Goal: Complete application form

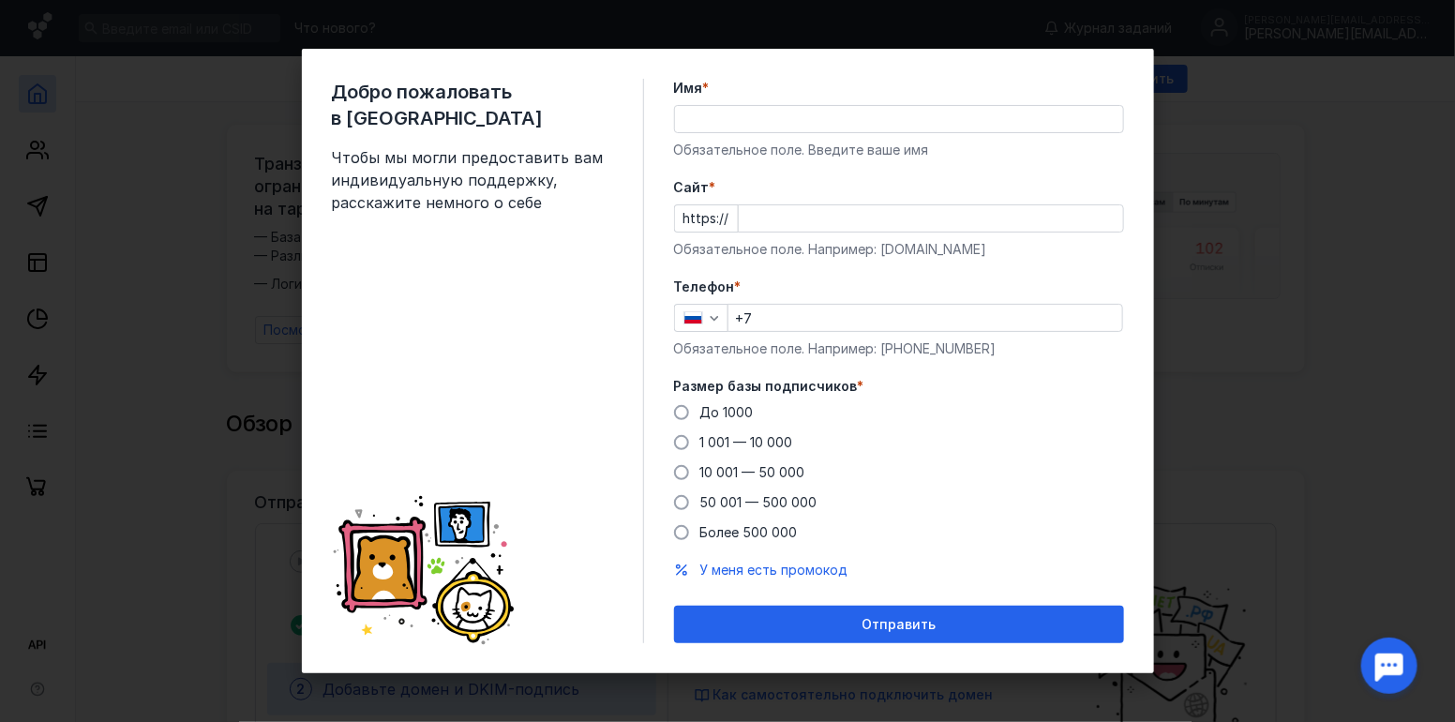
click at [704, 115] on input "Имя *" at bounding box center [899, 119] width 448 height 26
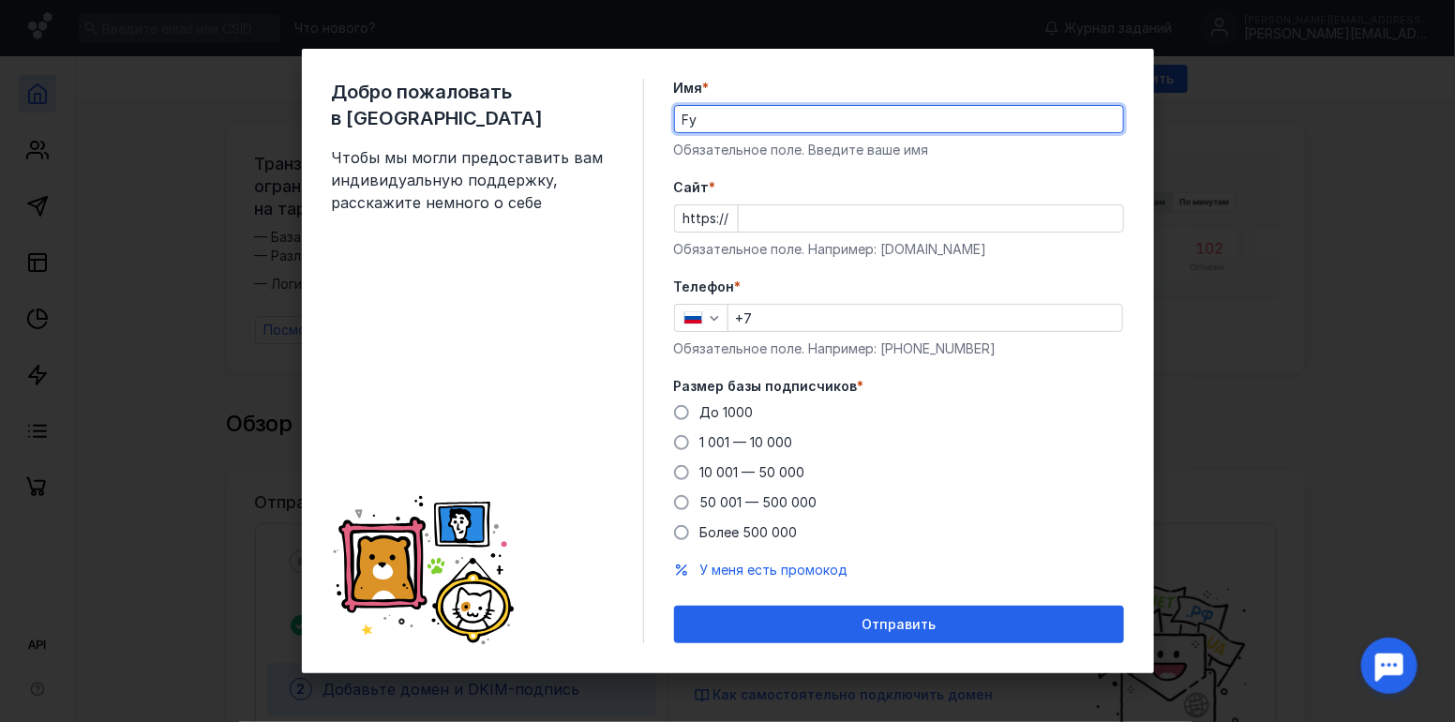
type input "F"
type input "[PERSON_NAME]"
click at [757, 211] on input "Cайт *" at bounding box center [931, 218] width 384 height 26
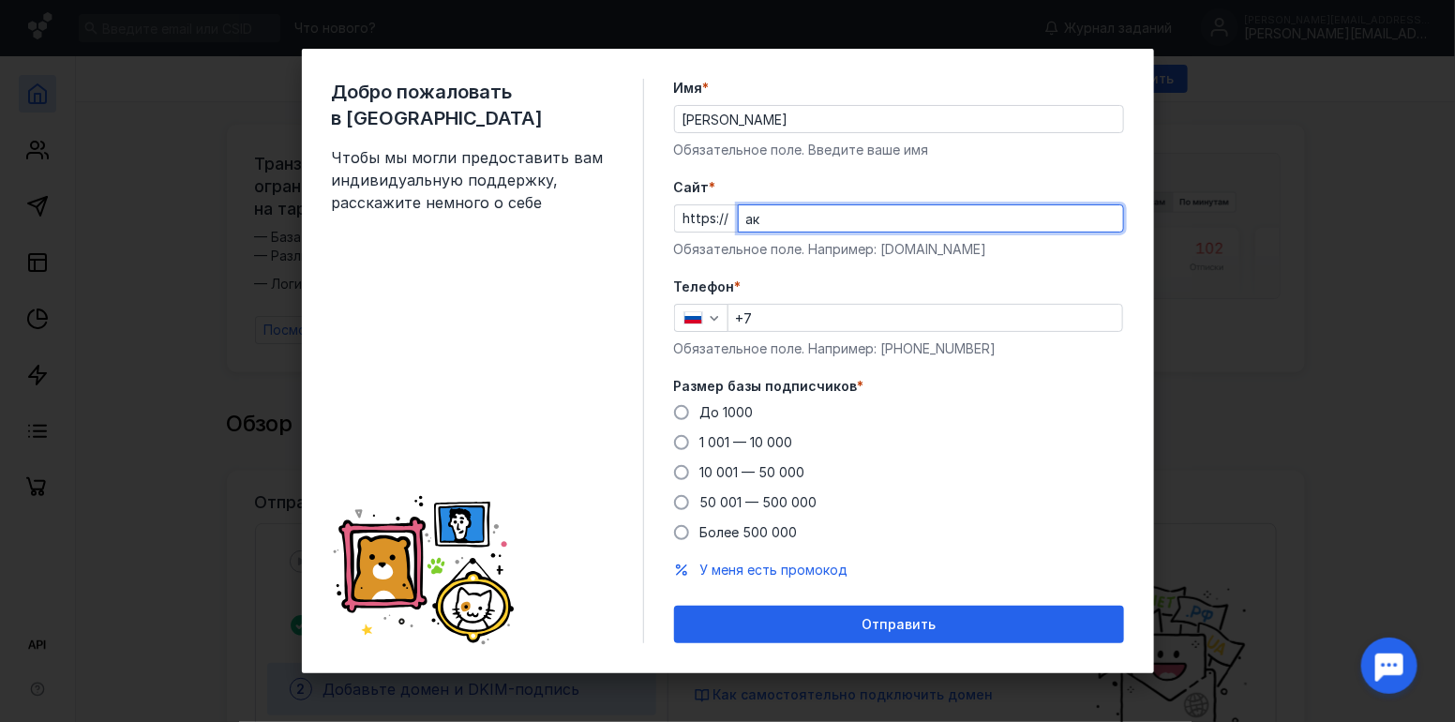
type input "[PERSON_NAME]"
click at [208, 578] on div "Добро пожаловать в Sendsay Чтобы мы могли предоставить вам индивидуальную подде…" at bounding box center [727, 361] width 1455 height 722
click at [213, 575] on div "Добро пожаловать в Sendsay Чтобы мы могли предоставить вам индивидуальную подде…" at bounding box center [727, 361] width 1455 height 722
type input "[DOMAIN_NAME]"
click at [793, 312] on input "+7" at bounding box center [925, 318] width 394 height 26
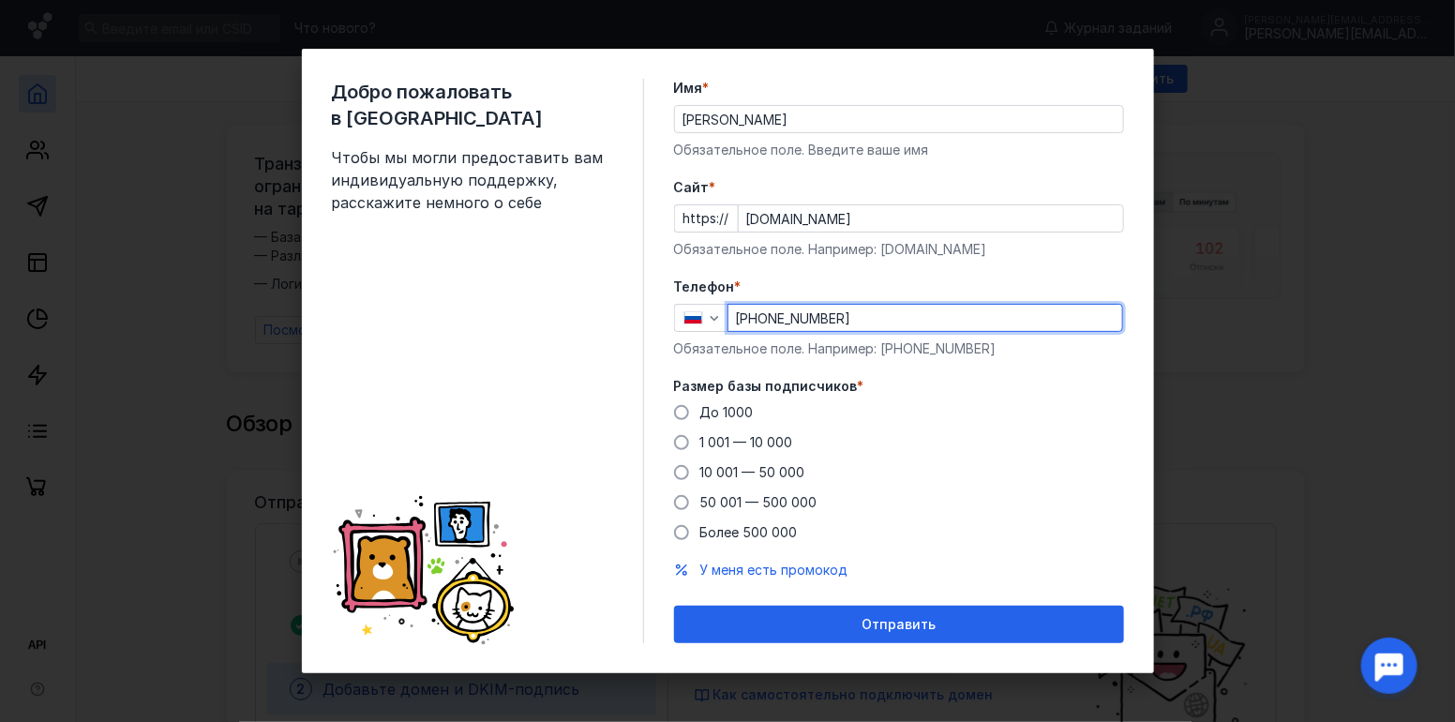
click at [937, 471] on div "До [DATE] 1 001 — 10 000 10 001 — 50 000 50 001 — 500 000 Более 500 000" at bounding box center [899, 472] width 450 height 139
click at [726, 413] on span "До 1000" at bounding box center [726, 412] width 53 height 16
click at [0, 0] on input "До 1000" at bounding box center [0, 0] width 0 height 0
click at [762, 322] on input "[PHONE_NUMBER]" at bounding box center [925, 318] width 394 height 26
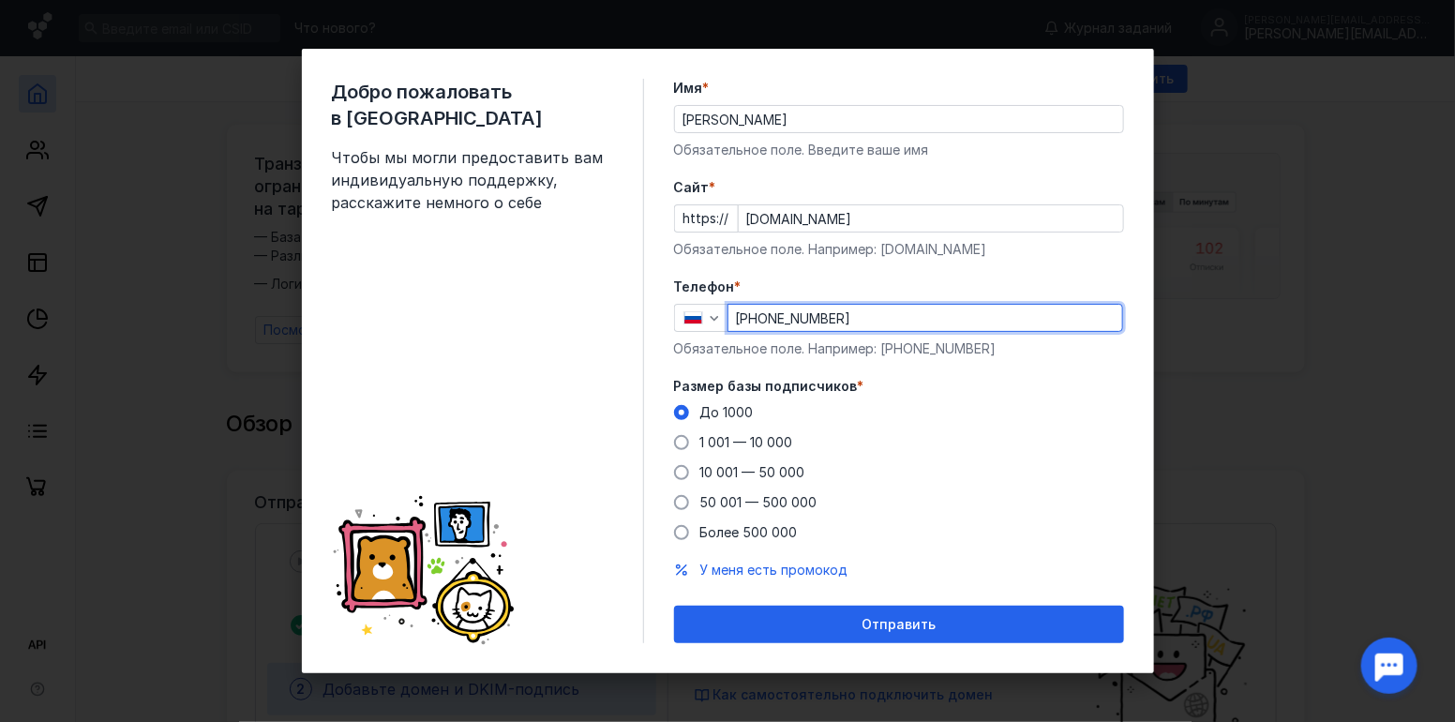
click at [762, 322] on input "[PHONE_NUMBER]" at bounding box center [925, 318] width 394 height 26
click at [761, 322] on input "[PHONE_NUMBER]" at bounding box center [925, 318] width 394 height 26
drag, startPoint x: 755, startPoint y: 322, endPoint x: 895, endPoint y: 322, distance: 140.6
click at [895, 322] on input "[PHONE_NUMBER]" at bounding box center [925, 318] width 394 height 26
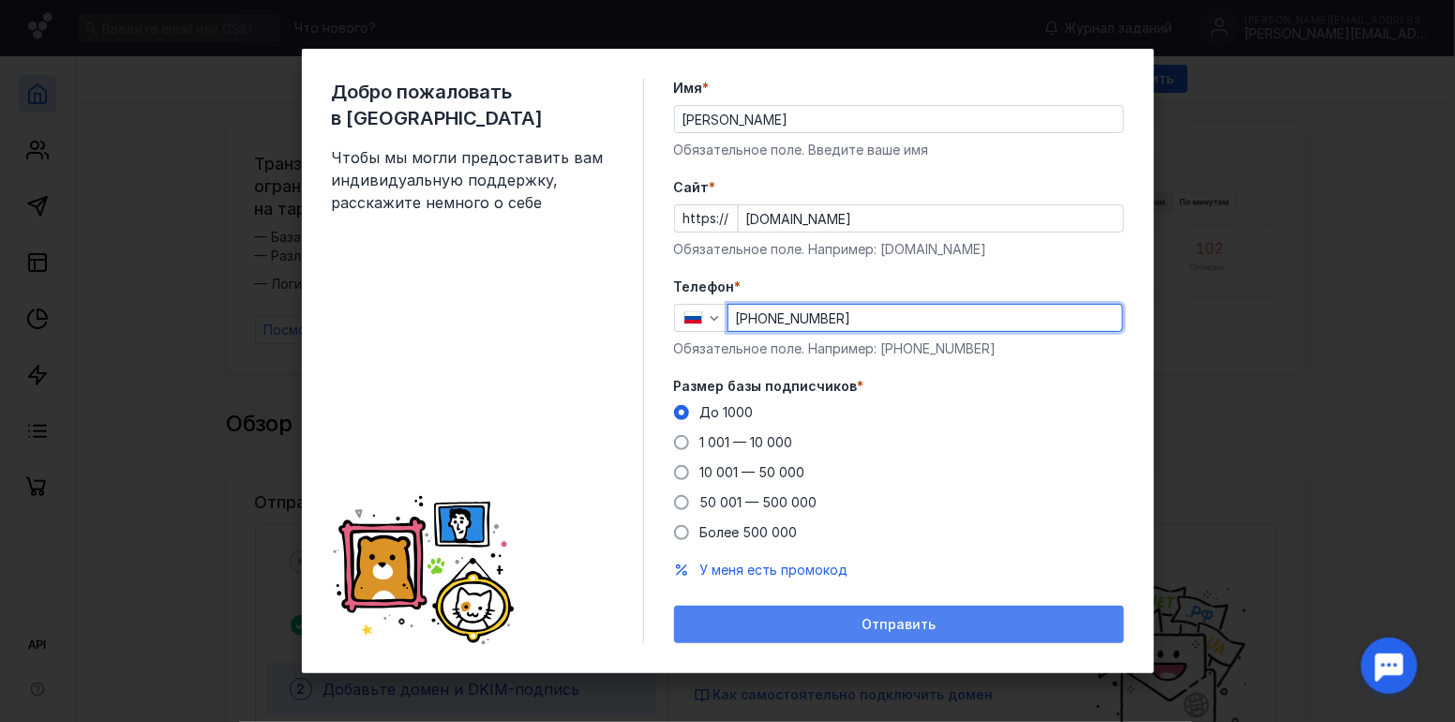
type input "[PHONE_NUMBER]"
click at [908, 623] on span "Отправить" at bounding box center [899, 625] width 74 height 16
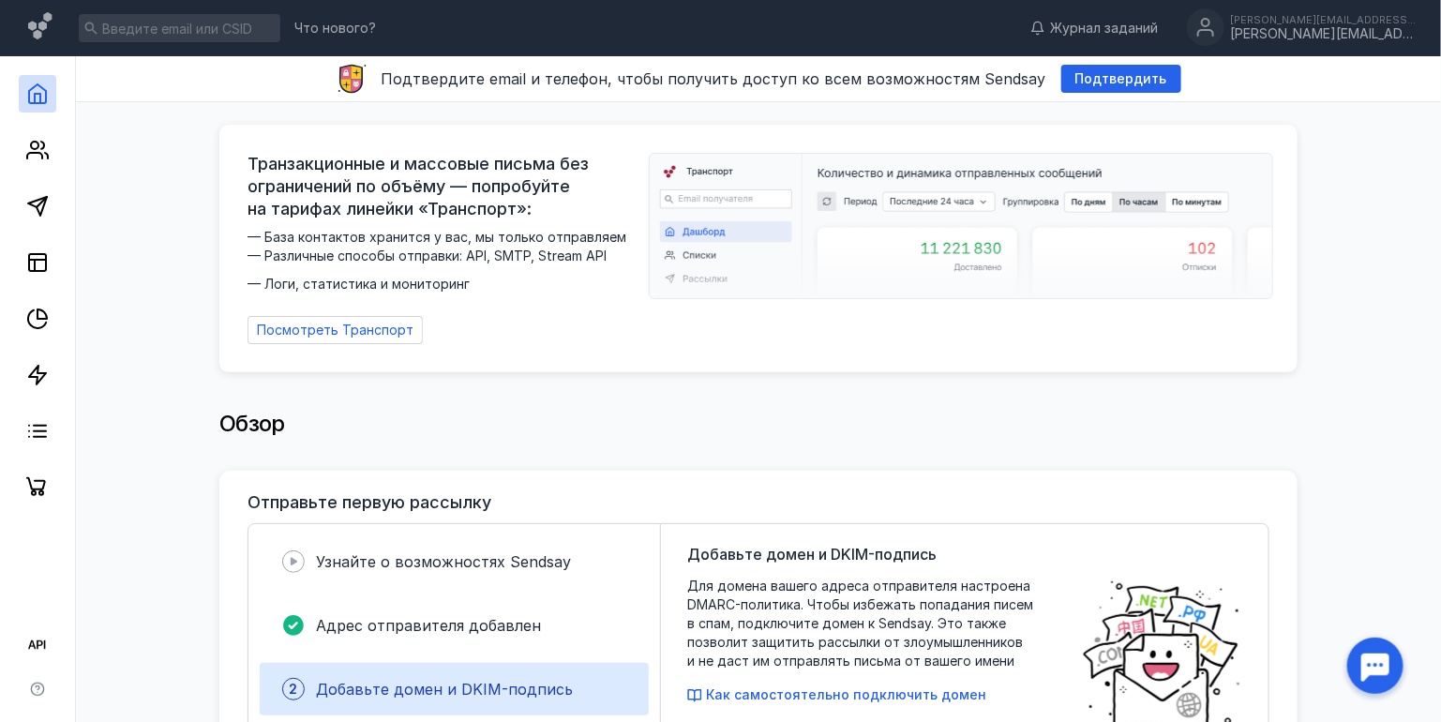
click at [984, 445] on div "Обзор" at bounding box center [758, 433] width 1078 height 75
